Goal: Transaction & Acquisition: Purchase product/service

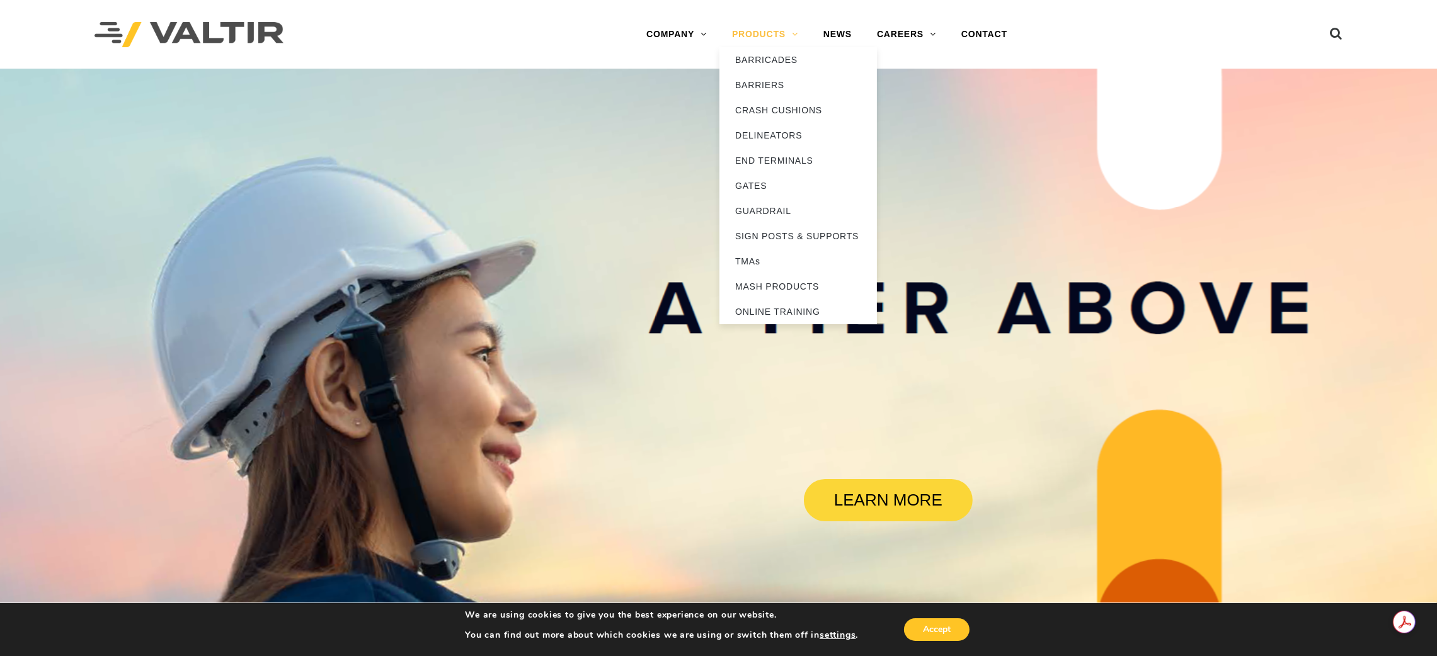
click at [766, 39] on link "PRODUCTS" at bounding box center [764, 34] width 91 height 25
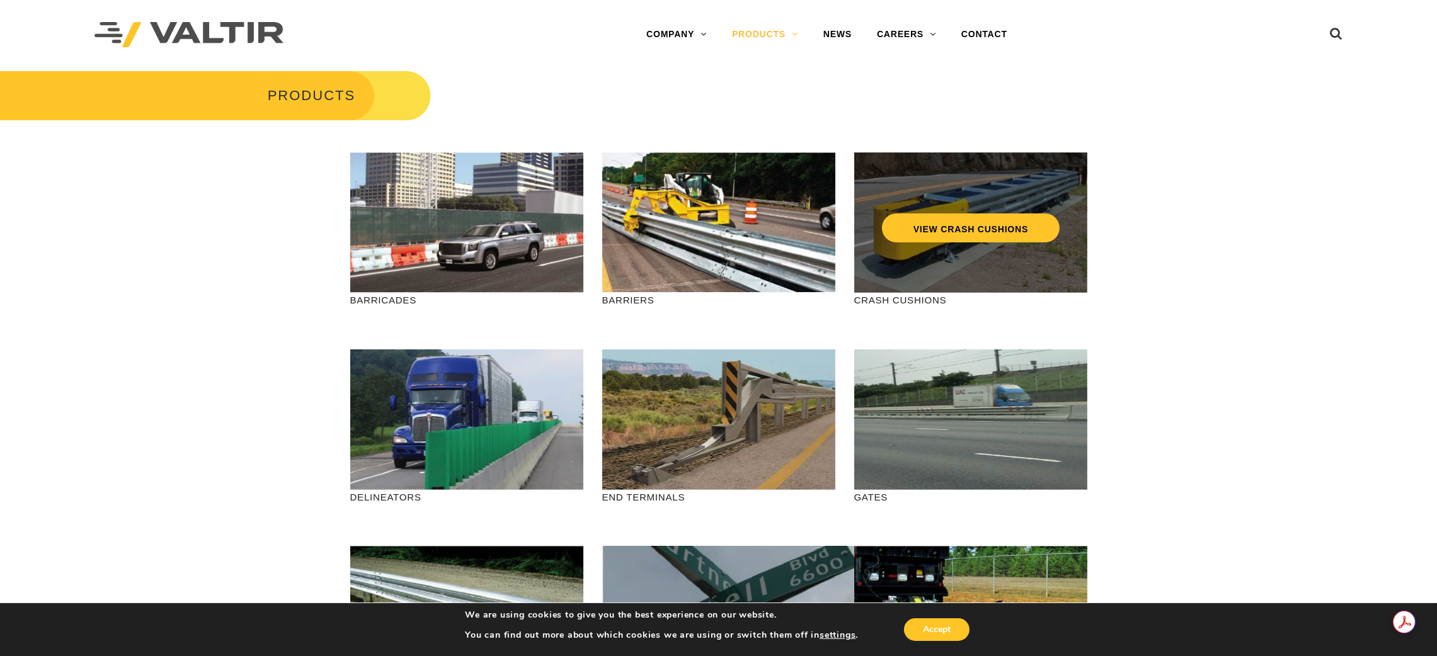
click at [917, 282] on div "VIEW CRASH CUSHIONS" at bounding box center [970, 222] width 233 height 140
click at [942, 229] on link "VIEW CRASH CUSHIONS" at bounding box center [970, 228] width 178 height 29
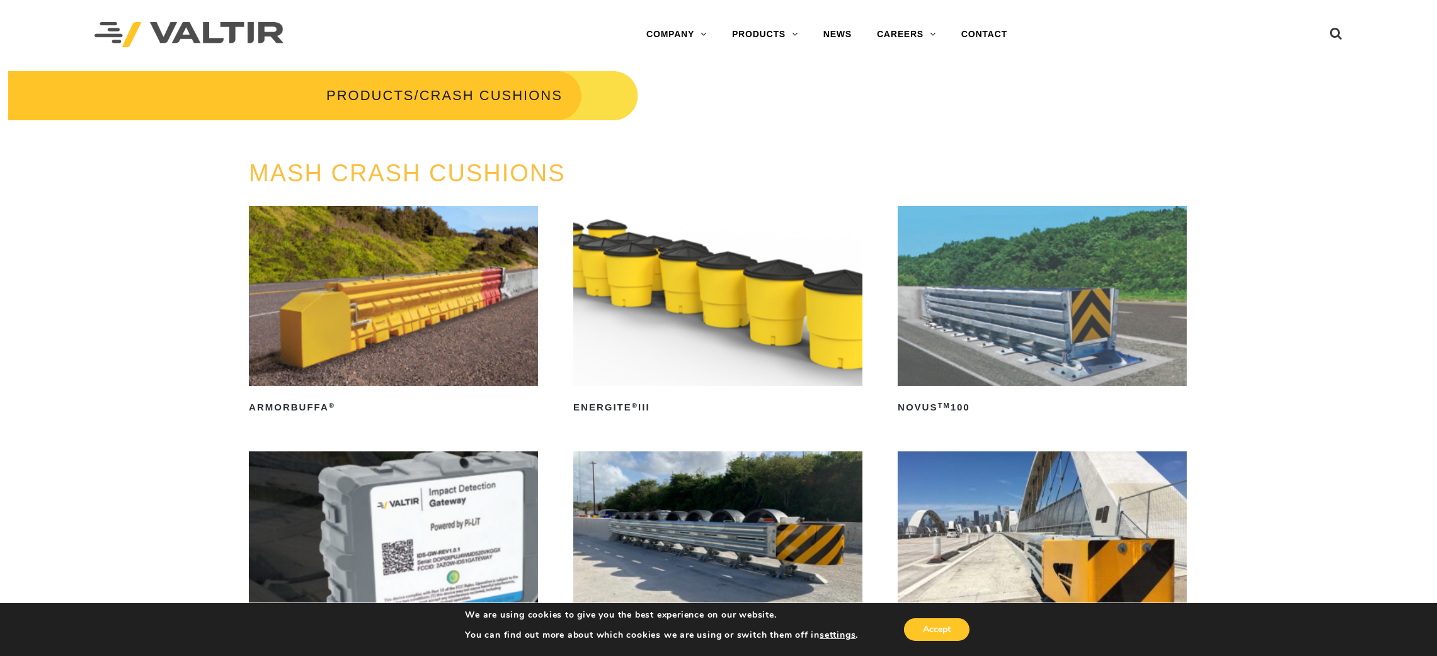
click at [1041, 342] on img at bounding box center [1042, 296] width 289 height 180
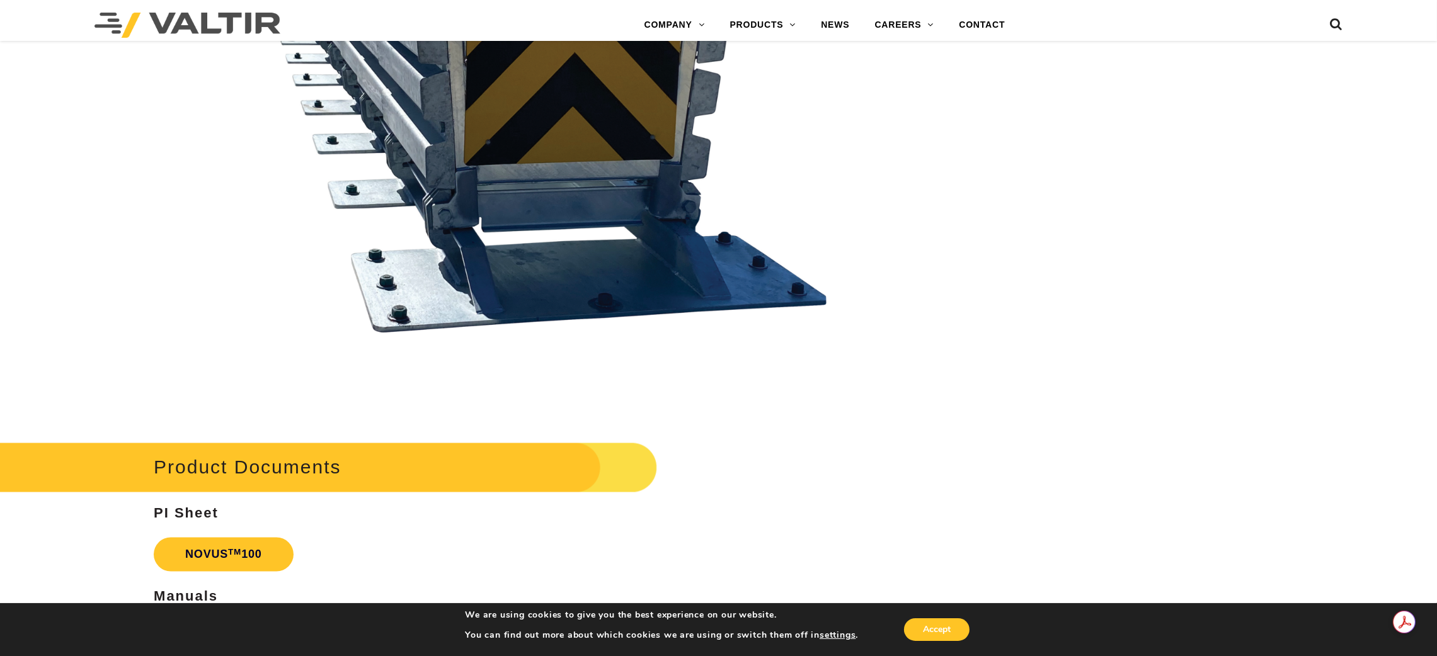
scroll to position [3399, 0]
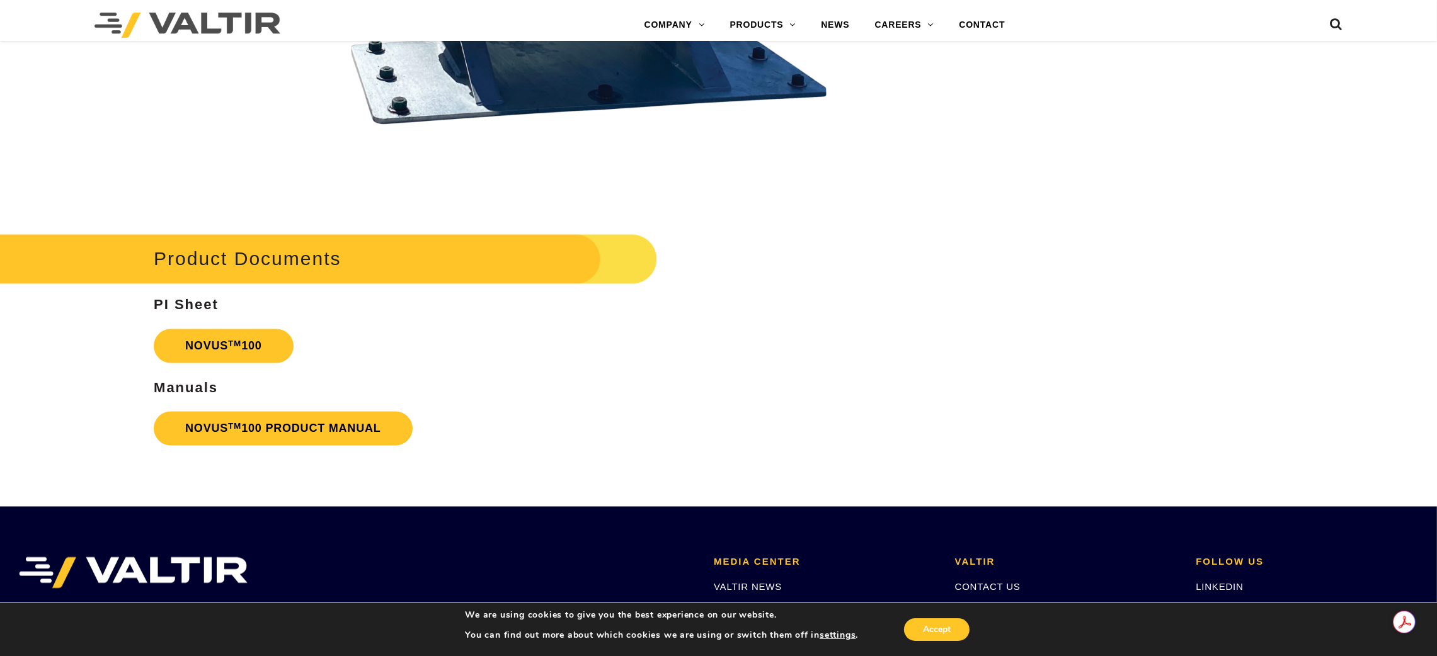
drag, startPoint x: 1447, startPoint y: 34, endPoint x: 1430, endPoint y: 529, distance: 494.8
click at [217, 353] on link "NOVUS TM 100" at bounding box center [224, 346] width 140 height 34
